Goal: Transaction & Acquisition: Purchase product/service

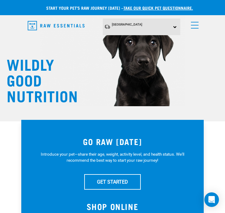
click at [196, 25] on span "menu" at bounding box center [195, 25] width 8 height 1
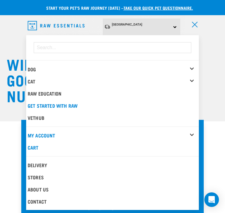
click at [192, 77] on div "Cat" at bounding box center [113, 81] width 171 height 12
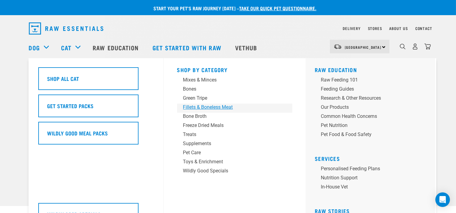
click at [202, 107] on div "Fillets & Boneless Meat" at bounding box center [230, 107] width 95 height 7
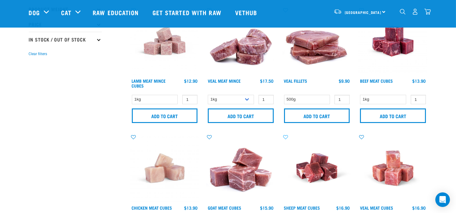
scroll to position [169, 0]
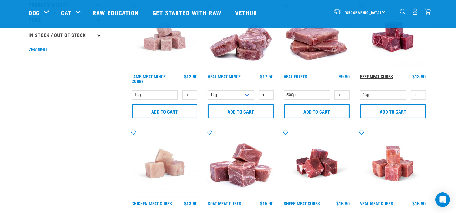
click at [391, 75] on link "Beef Meat Cubes" at bounding box center [376, 76] width 33 height 2
